Goal: Navigation & Orientation: Find specific page/section

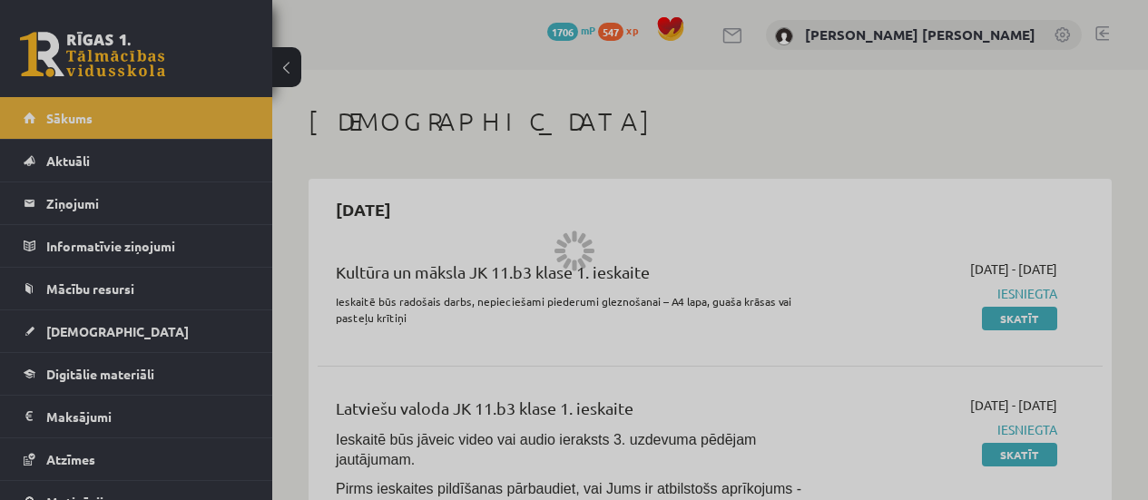
scroll to position [746, 0]
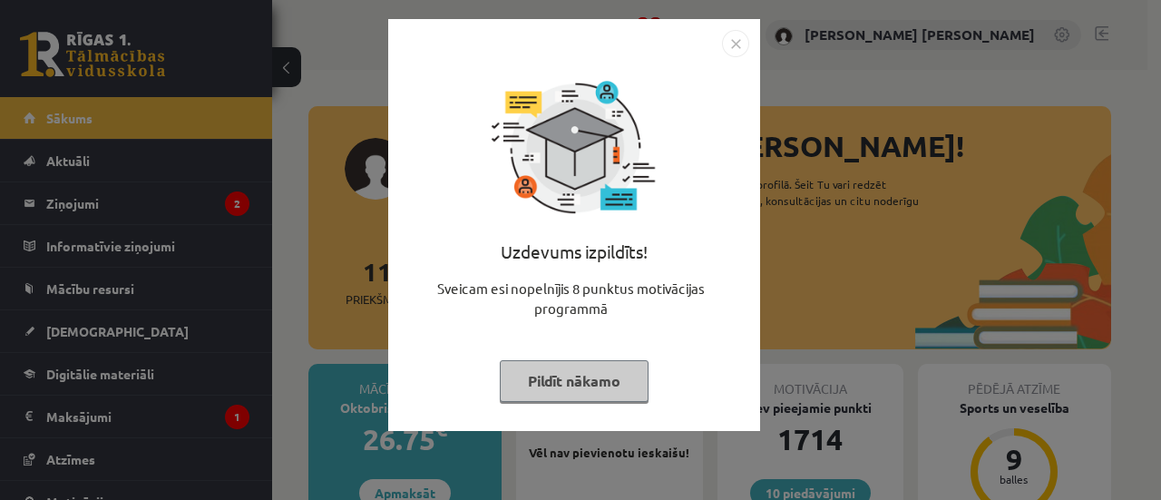
click at [615, 395] on button "Pildīt nākamo" at bounding box center [574, 381] width 149 height 42
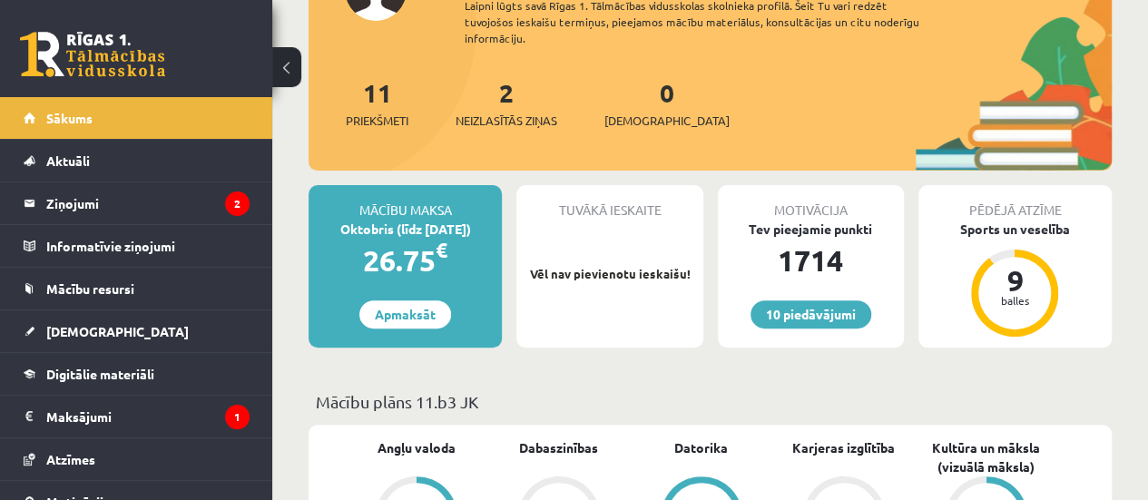
scroll to position [180, 0]
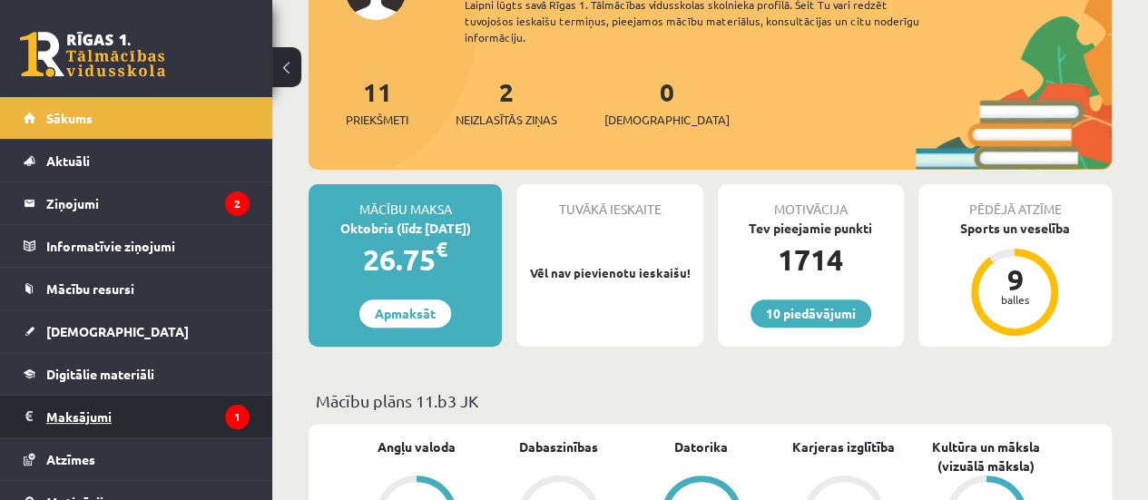
click at [164, 415] on legend "Maksājumi 1" at bounding box center [147, 417] width 203 height 42
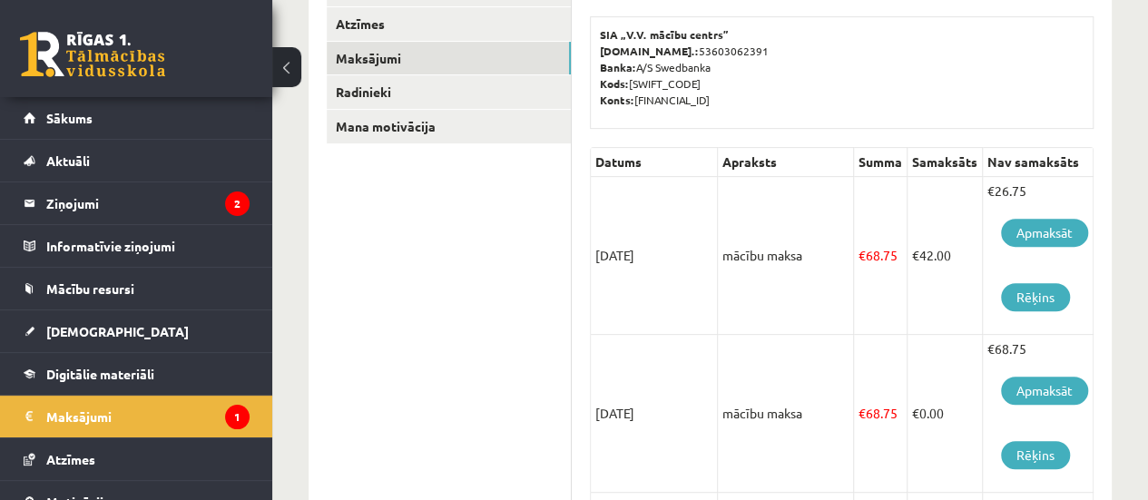
scroll to position [284, 0]
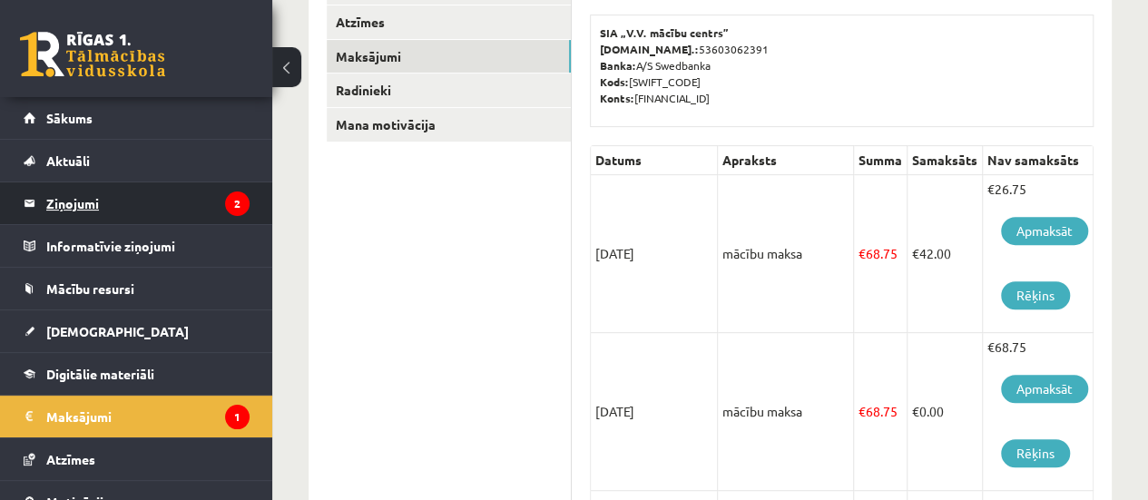
click at [134, 204] on legend "Ziņojumi 2" at bounding box center [147, 203] width 203 height 42
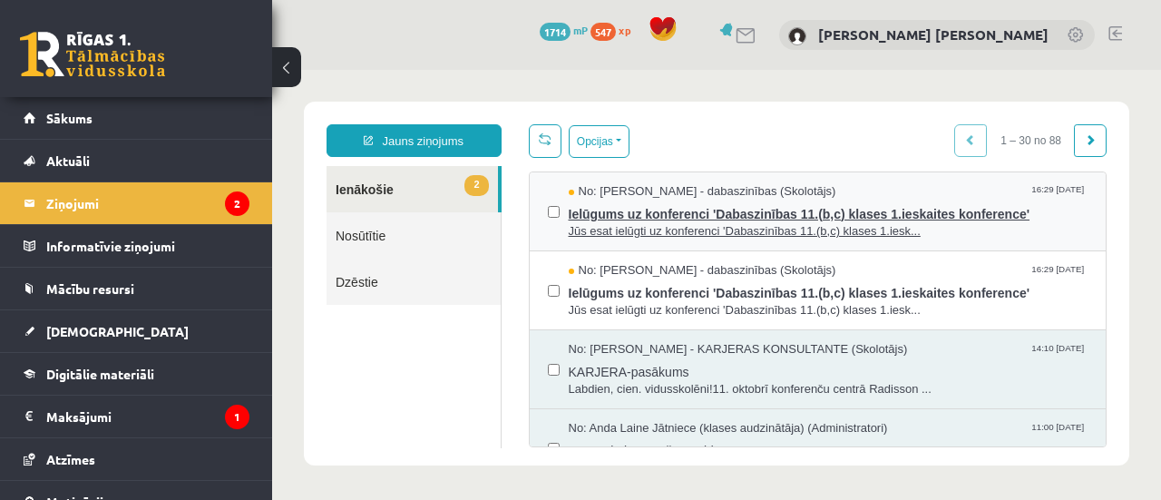
click at [753, 230] on span "Jūs esat ielūgti uz konferenci 'Dabaszinības 11.(b,c) klases 1.iesk..." at bounding box center [829, 231] width 520 height 17
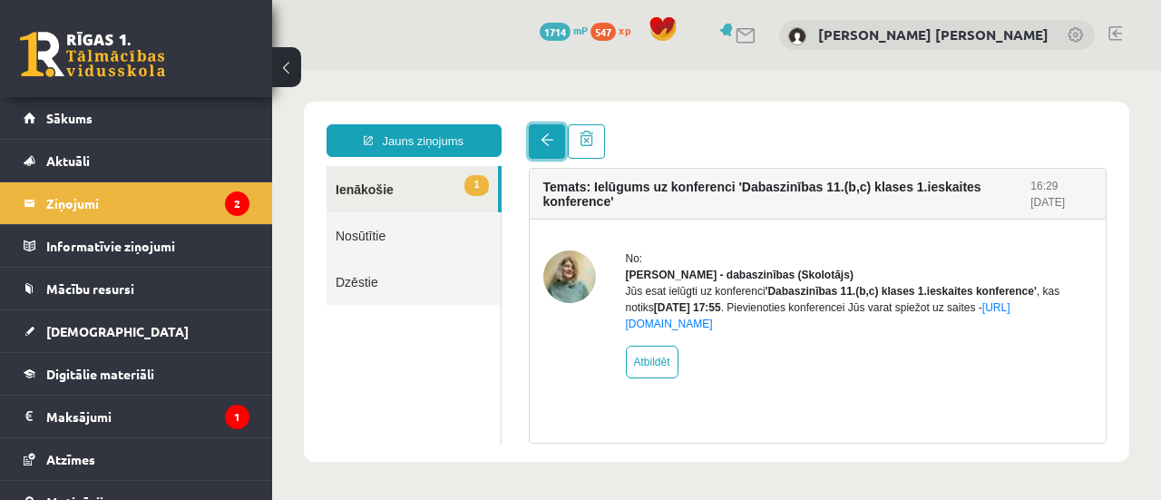
click at [547, 130] on link at bounding box center [547, 141] width 36 height 34
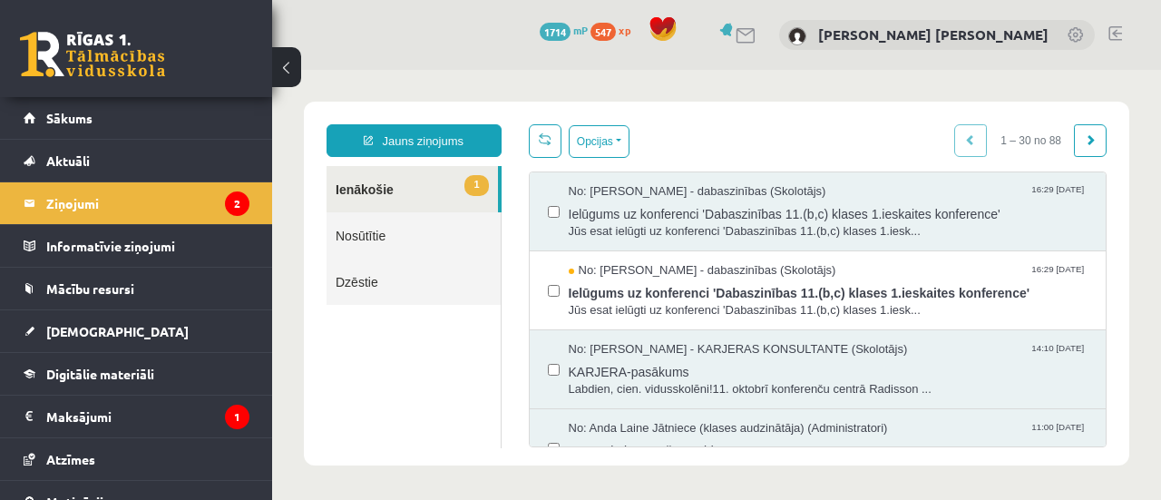
click at [757, 267] on span "No: Sanita Baumane - dabaszinības (Skolotājs)" at bounding box center [703, 270] width 268 height 17
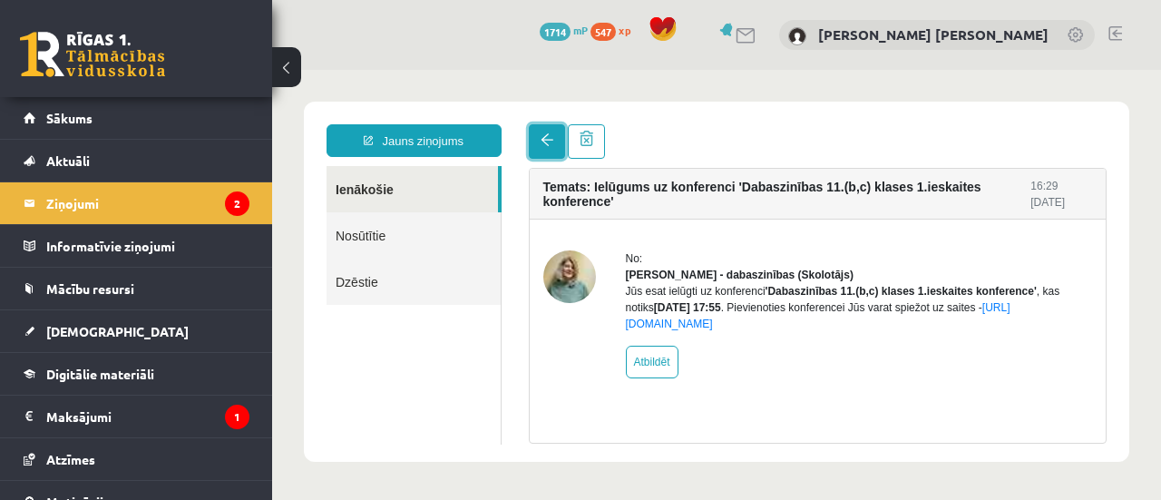
click at [553, 151] on link at bounding box center [547, 141] width 36 height 34
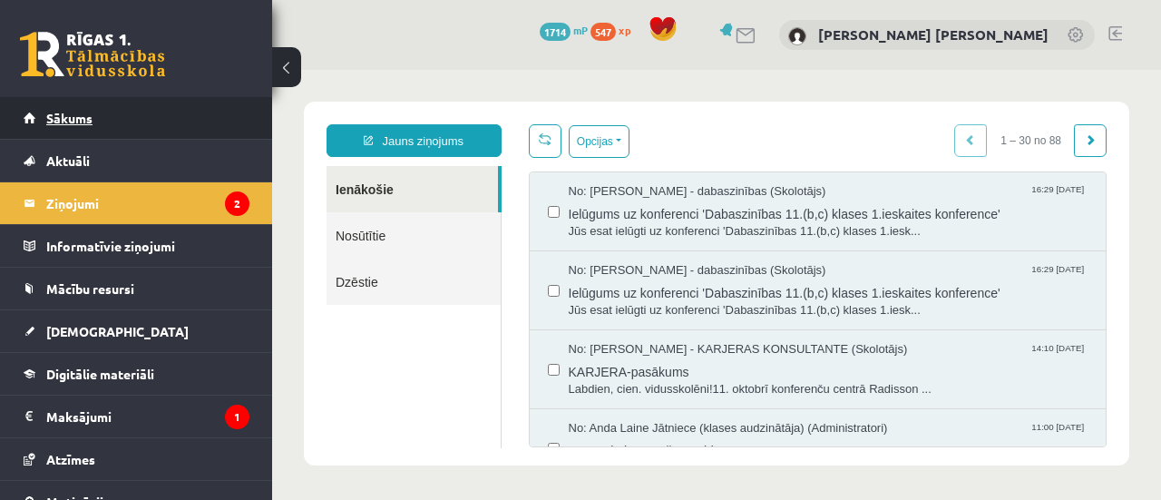
click at [161, 120] on link "Sākums" at bounding box center [137, 118] width 226 height 42
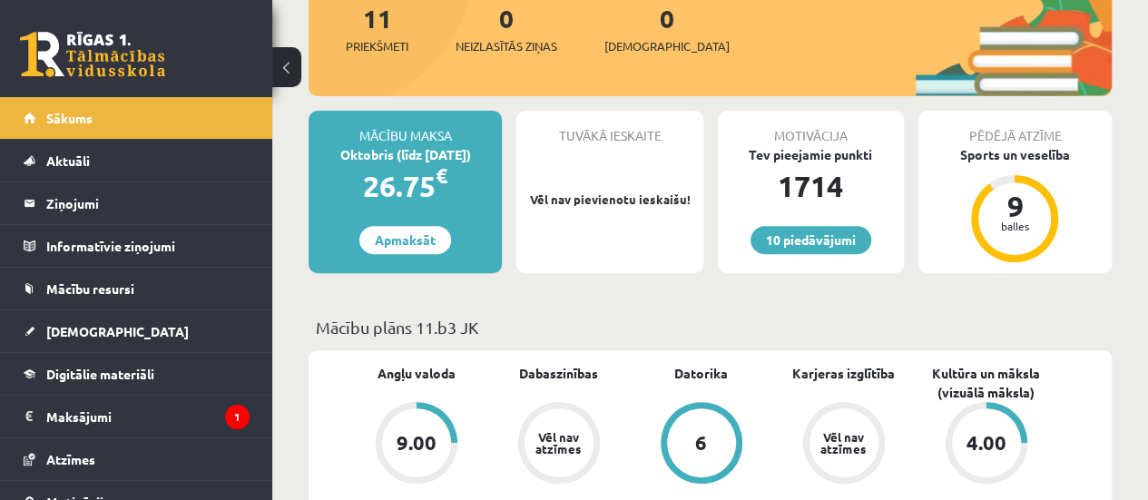
scroll to position [252, 0]
click at [818, 233] on link "10 piedāvājumi" at bounding box center [810, 241] width 121 height 28
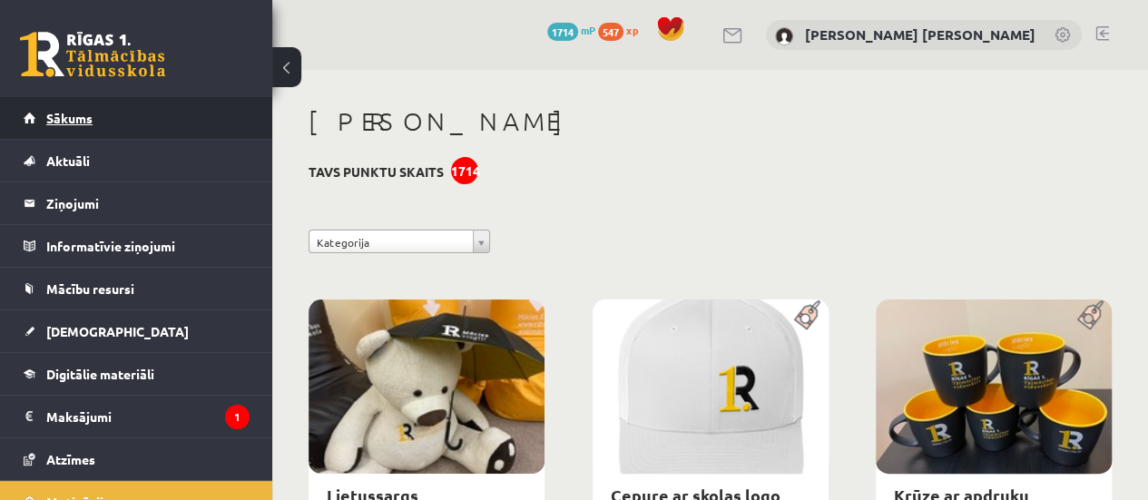
click at [178, 104] on link "Sākums" at bounding box center [137, 118] width 226 height 42
